Goal: Find specific page/section: Find specific page/section

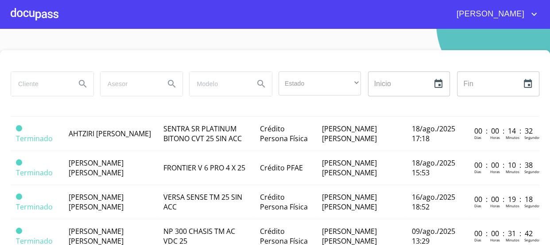
scroll to position [604, 0]
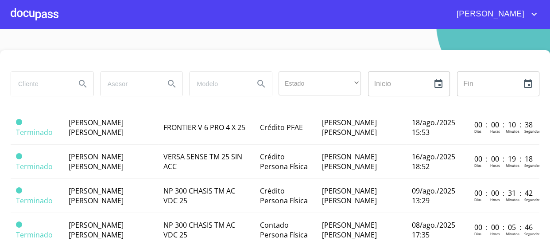
click at [124, 30] on span "[PERSON_NAME]" at bounding box center [96, 25] width 55 height 10
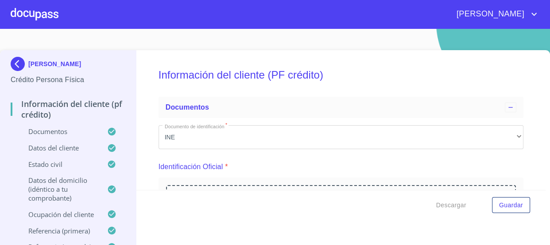
click at [62, 132] on p "Documentos" at bounding box center [59, 131] width 97 height 9
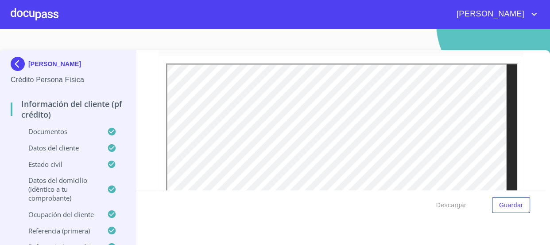
scroll to position [161, 0]
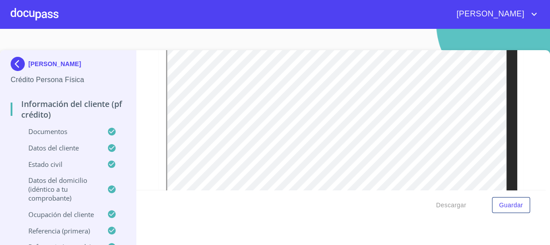
click at [35, 19] on div at bounding box center [35, 14] width 48 height 28
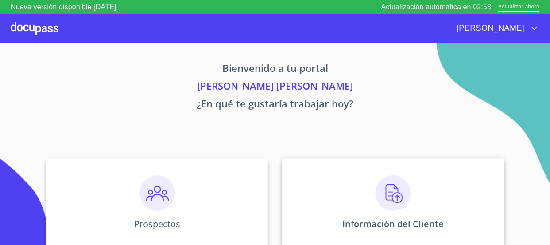
click at [367, 184] on div "Información del Cliente" at bounding box center [393, 202] width 222 height 89
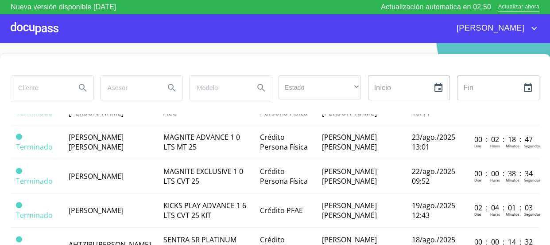
scroll to position [443, 0]
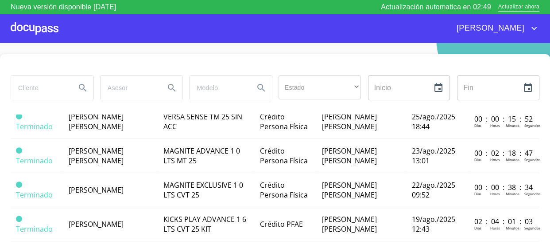
click at [171, 70] on td "MAGNITE ADVANCE 1 0 LTS CVT 25" at bounding box center [206, 53] width 97 height 34
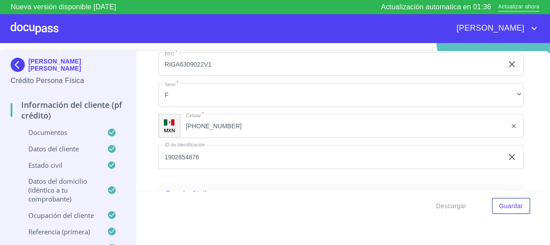
scroll to position [2296, 0]
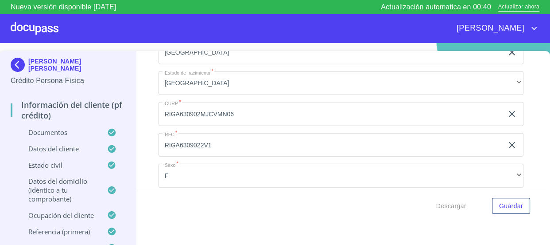
click at [51, 23] on div at bounding box center [35, 28] width 48 height 28
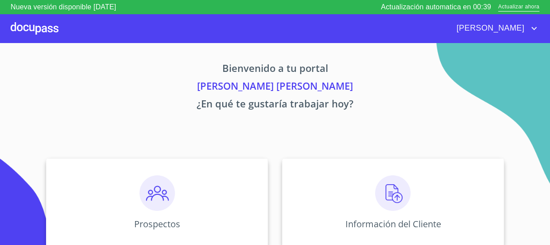
click at [385, 183] on img at bounding box center [392, 192] width 35 height 35
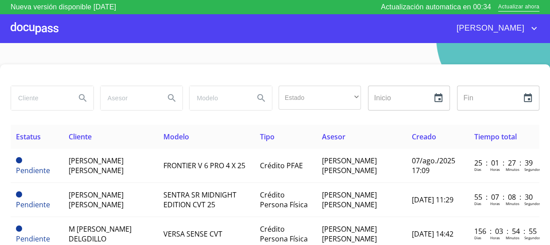
click at [39, 98] on input "search" at bounding box center [40, 98] width 58 height 24
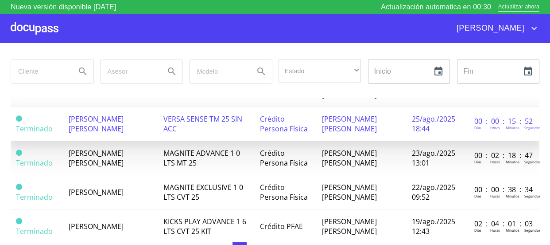
scroll to position [443, 0]
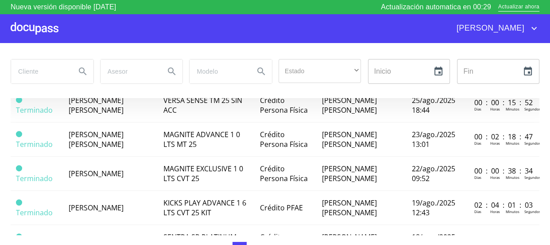
click at [152, 88] on td "[PERSON_NAME]" at bounding box center [110, 71] width 95 height 34
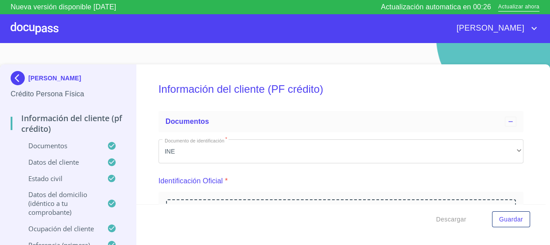
scroll to position [1592, 0]
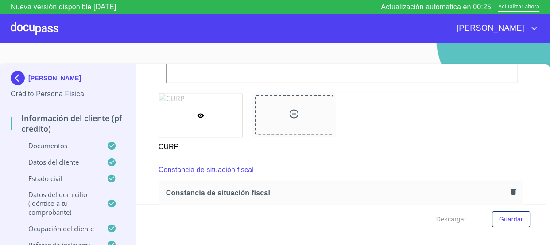
click at [52, 144] on p "Documentos" at bounding box center [59, 145] width 97 height 9
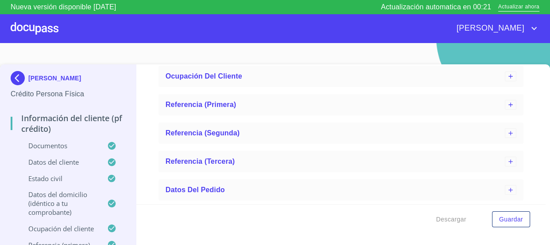
scroll to position [2438, 0]
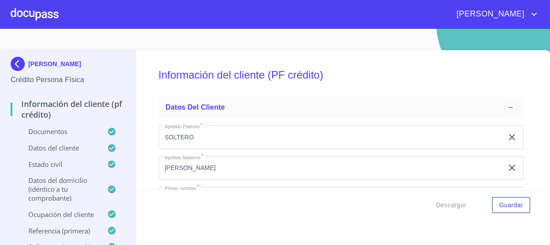
click at [59, 134] on p "Documentos" at bounding box center [59, 131] width 97 height 9
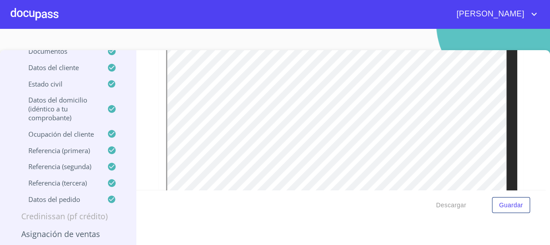
scroll to position [121, 0]
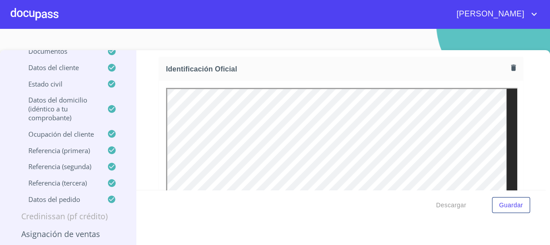
click at [46, 13] on div at bounding box center [35, 14] width 48 height 28
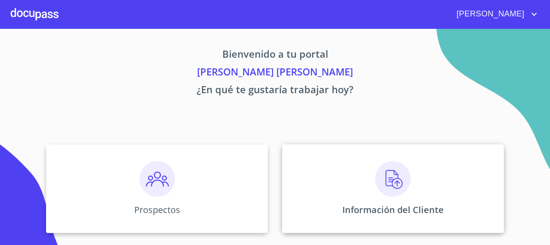
click at [392, 190] on img at bounding box center [392, 178] width 35 height 35
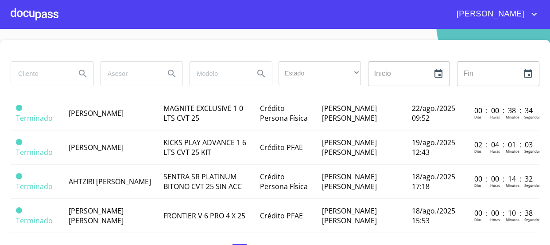
scroll to position [523, 0]
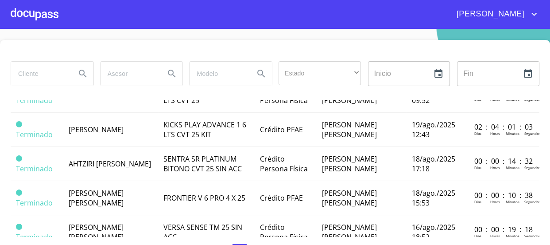
click at [158, 44] on td "[PERSON_NAME] [PERSON_NAME]" at bounding box center [110, 27] width 95 height 34
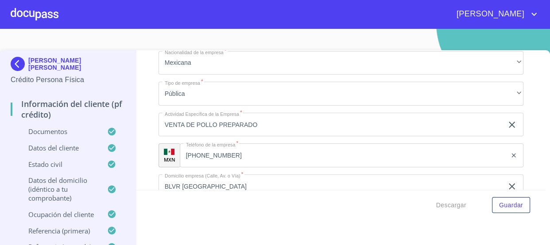
click at [66, 127] on p "Documentos" at bounding box center [59, 131] width 97 height 9
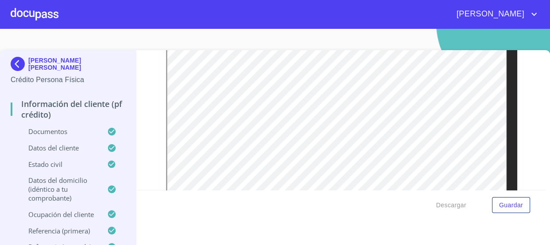
scroll to position [213, 0]
click at [34, 17] on div at bounding box center [35, 14] width 48 height 28
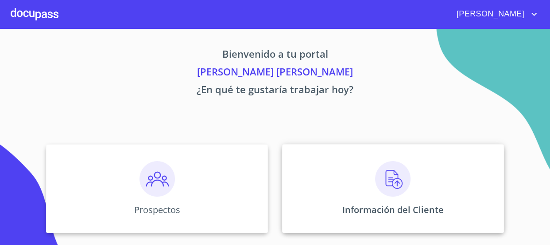
click at [389, 175] on img at bounding box center [392, 178] width 35 height 35
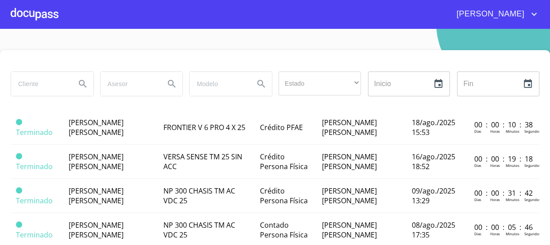
scroll to position [725, 0]
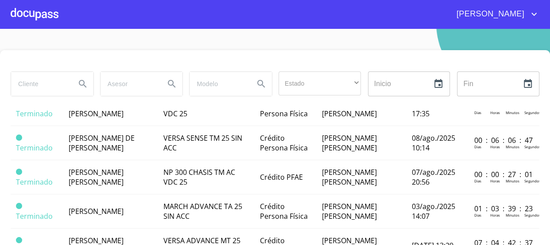
click at [124, 16] on span "[PERSON_NAME] [PERSON_NAME]" at bounding box center [96, 5] width 55 height 19
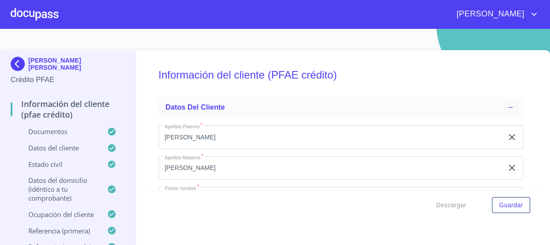
click at [41, 131] on p "Documentos" at bounding box center [59, 131] width 97 height 9
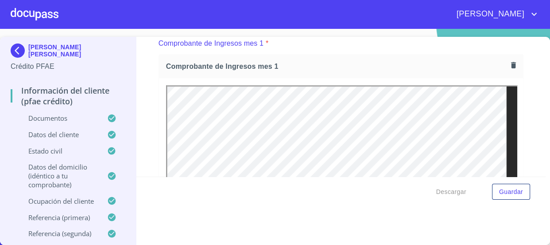
scroll to position [724, 0]
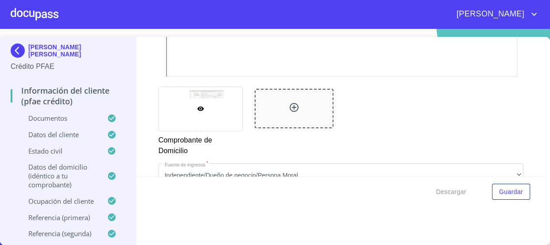
click at [37, 12] on div at bounding box center [35, 14] width 48 height 28
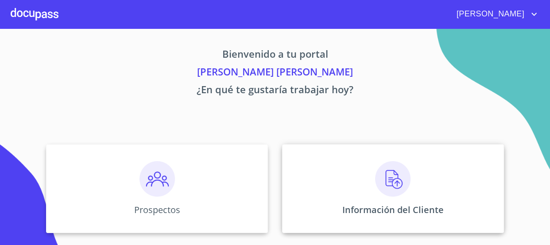
click at [392, 179] on img at bounding box center [392, 178] width 35 height 35
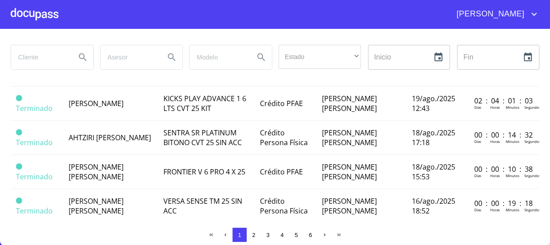
scroll to position [514, 0]
